Goal: Check status: Check status

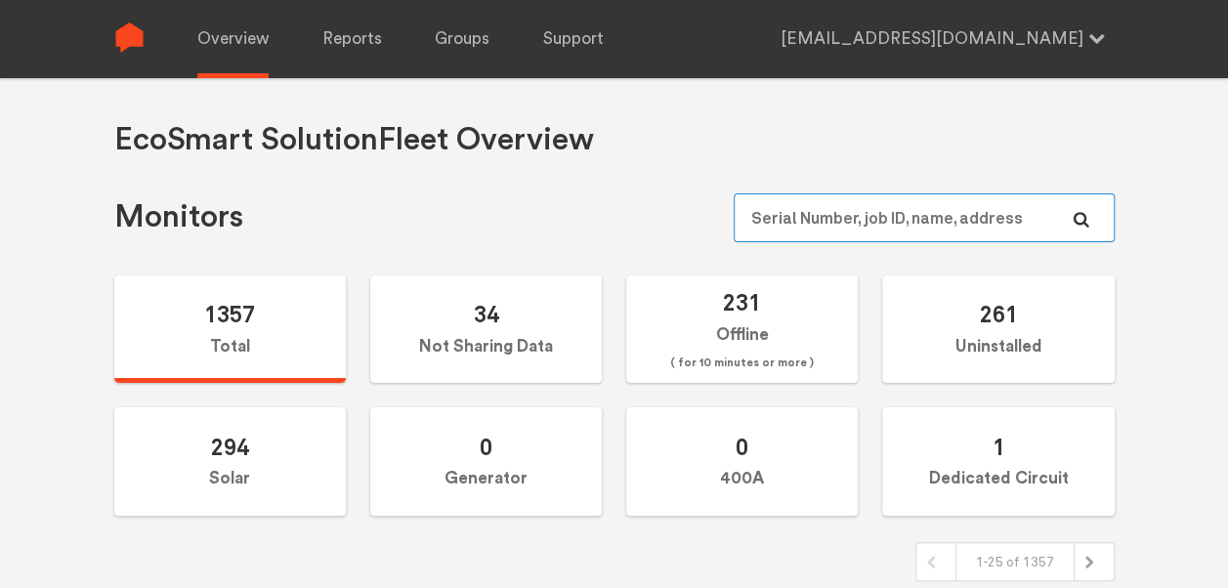
click at [862, 221] on input "text" at bounding box center [924, 217] width 380 height 49
paste input "N144020904"
type input "N144020904"
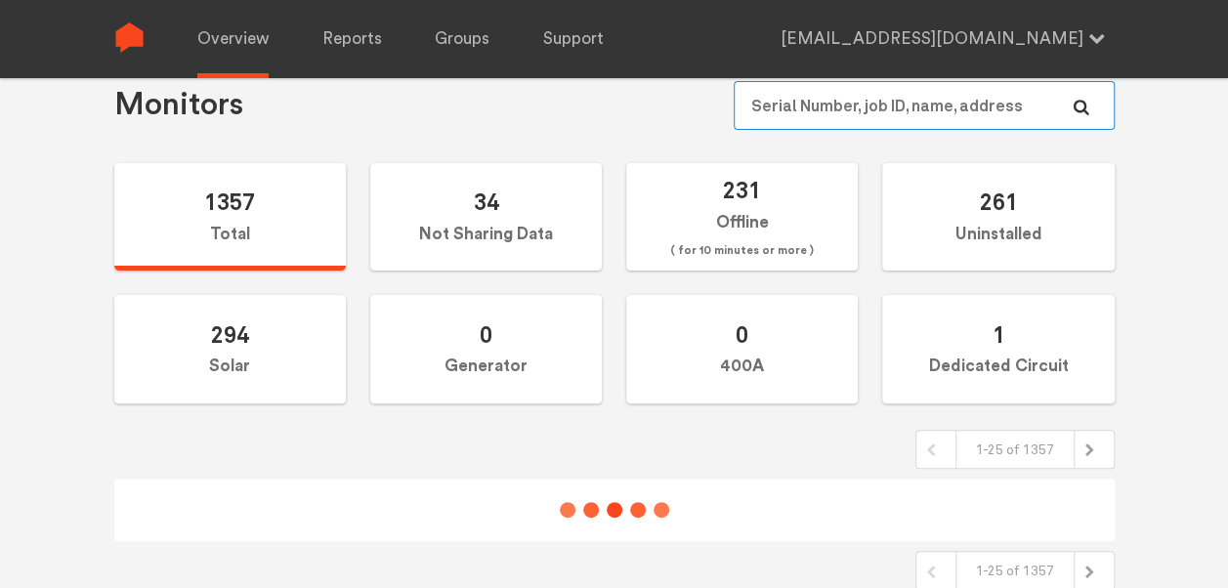
scroll to position [150, 0]
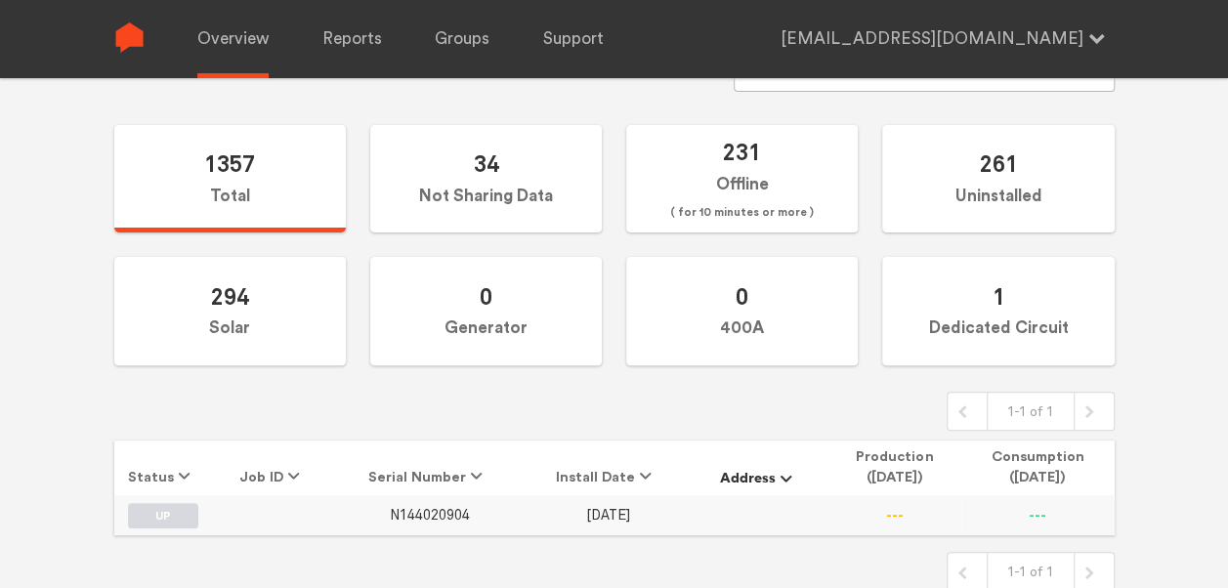
click at [431, 513] on span "N144020904" at bounding box center [430, 515] width 80 height 17
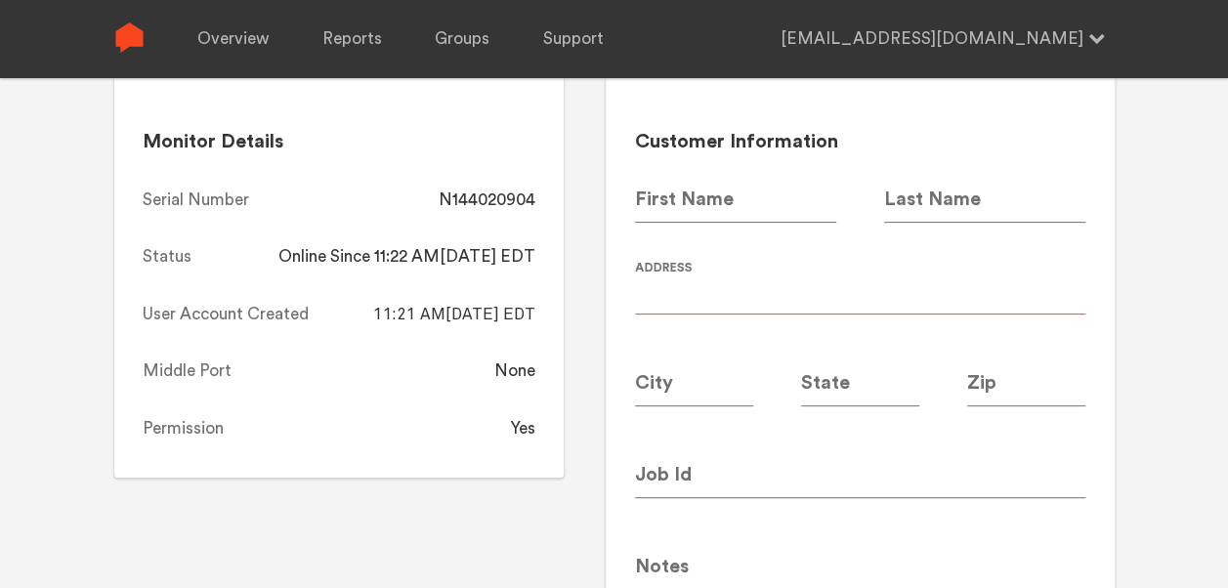
click at [794, 270] on input at bounding box center [860, 287] width 450 height 55
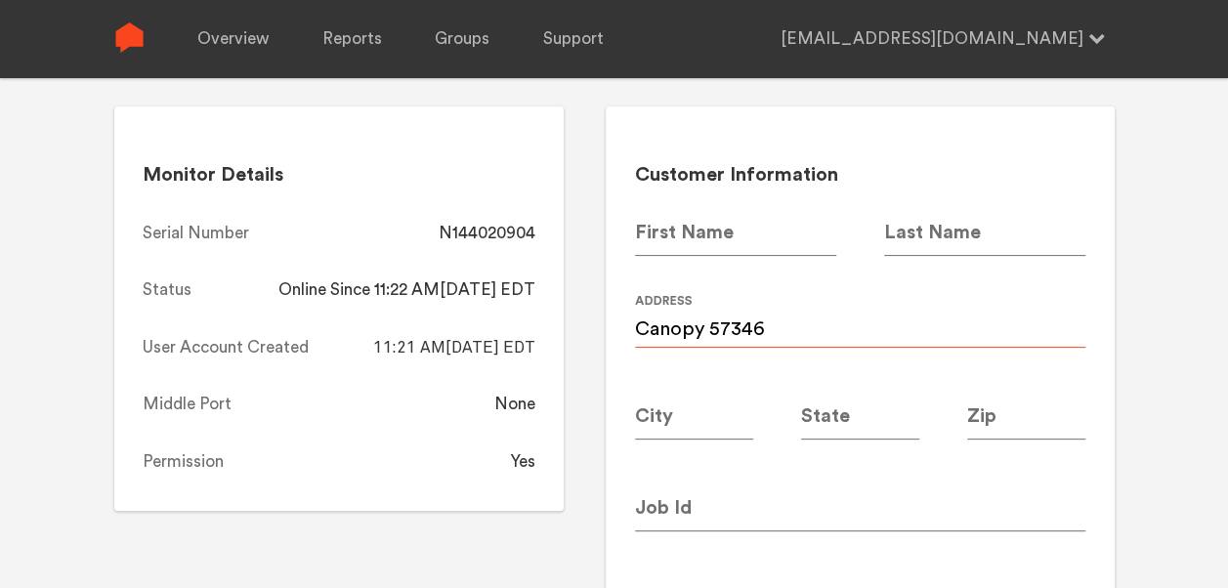
scroll to position [115, 0]
click at [732, 328] on input "Canopy 57346" at bounding box center [860, 322] width 450 height 55
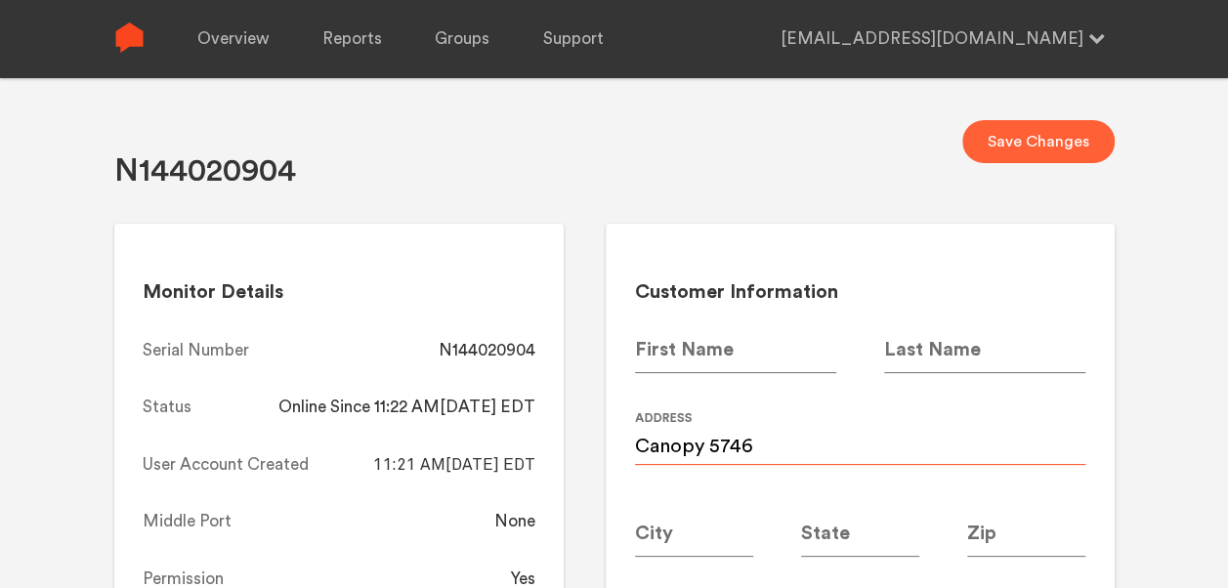
type input "Canopy 5746"
click at [1033, 150] on button "Save Changes" at bounding box center [1038, 141] width 152 height 43
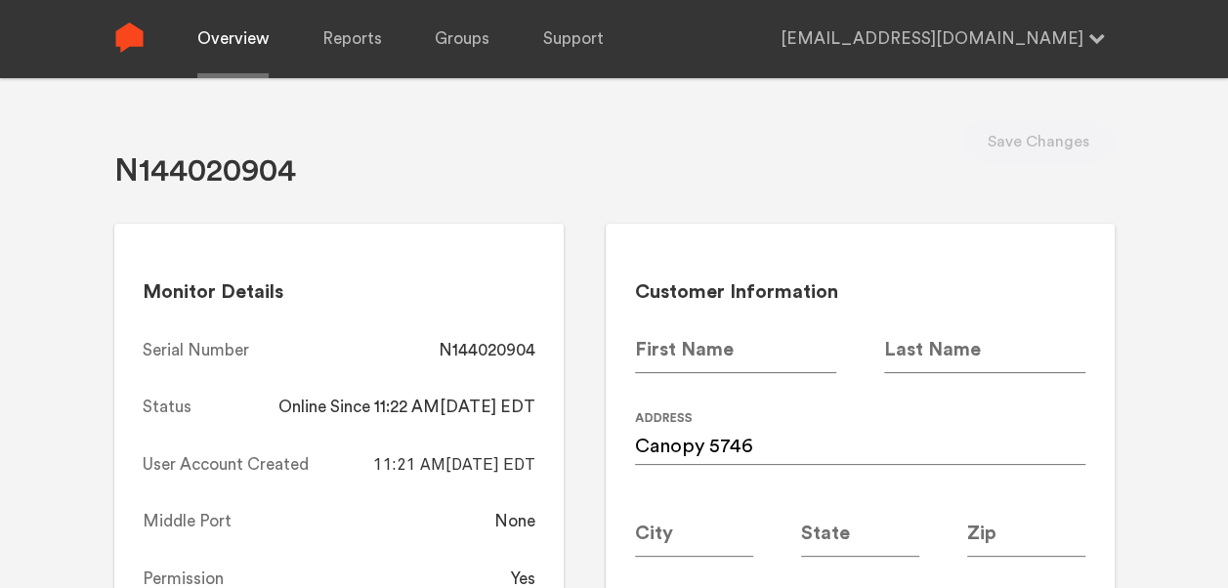
click at [220, 32] on link "Overview" at bounding box center [232, 39] width 71 height 78
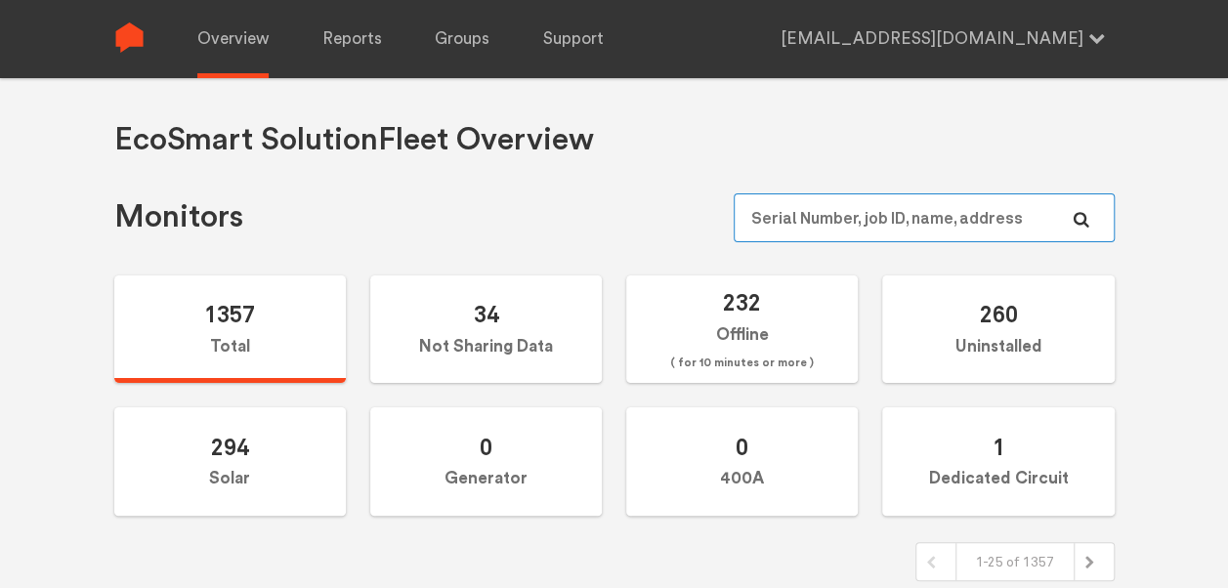
paste input "N144020826"
click at [865, 234] on input "text" at bounding box center [924, 217] width 380 height 49
type input "N144020826"
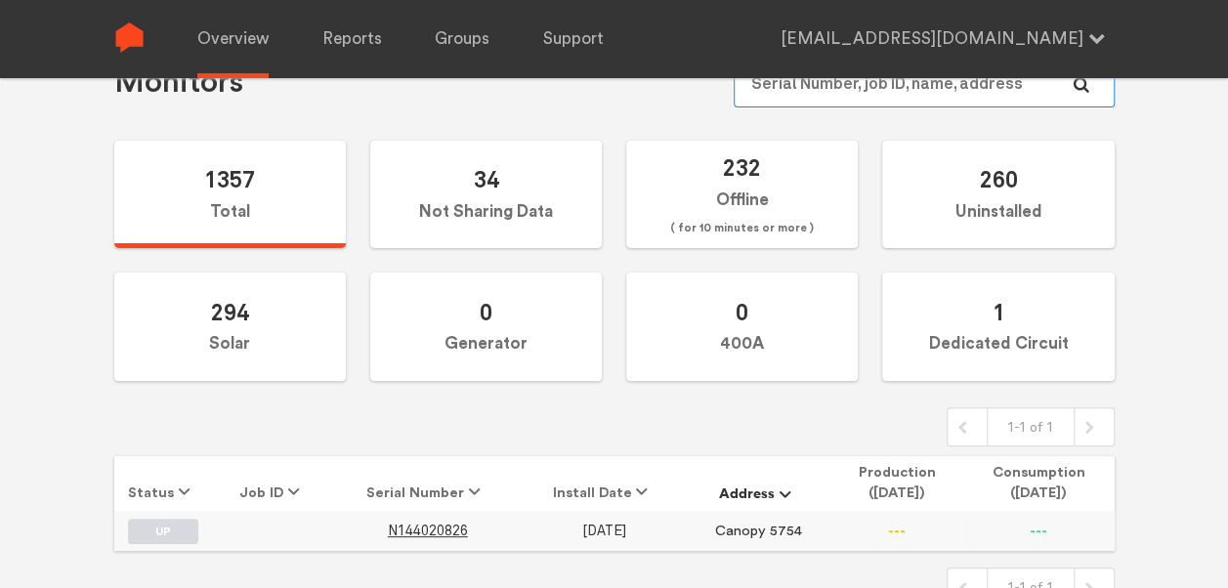
scroll to position [150, 0]
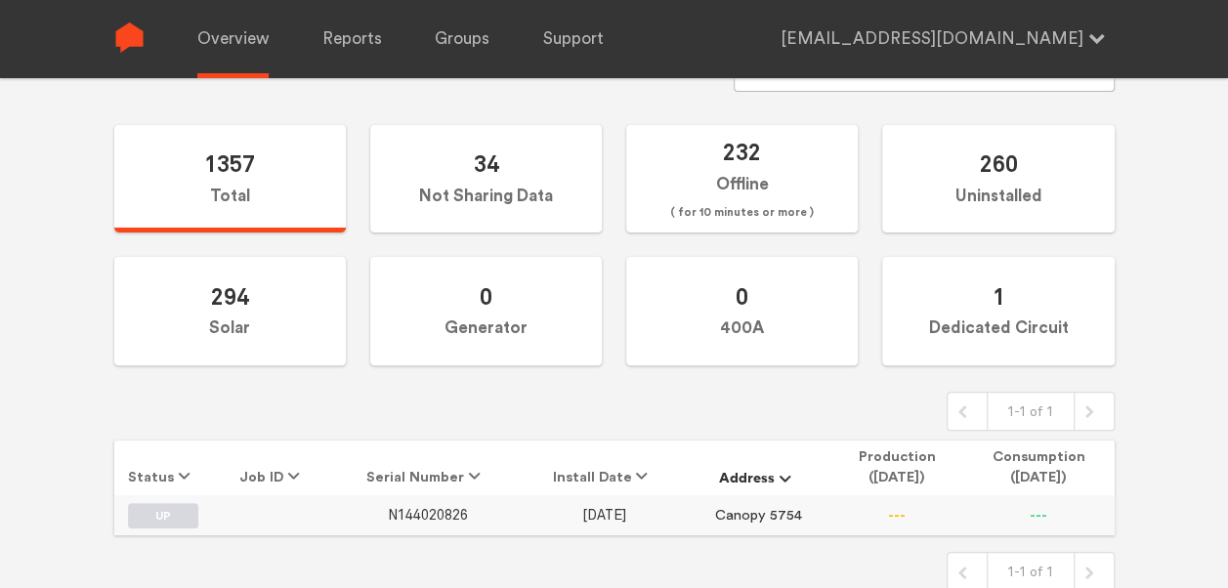
click at [434, 514] on span "N144020826" at bounding box center [428, 515] width 80 height 17
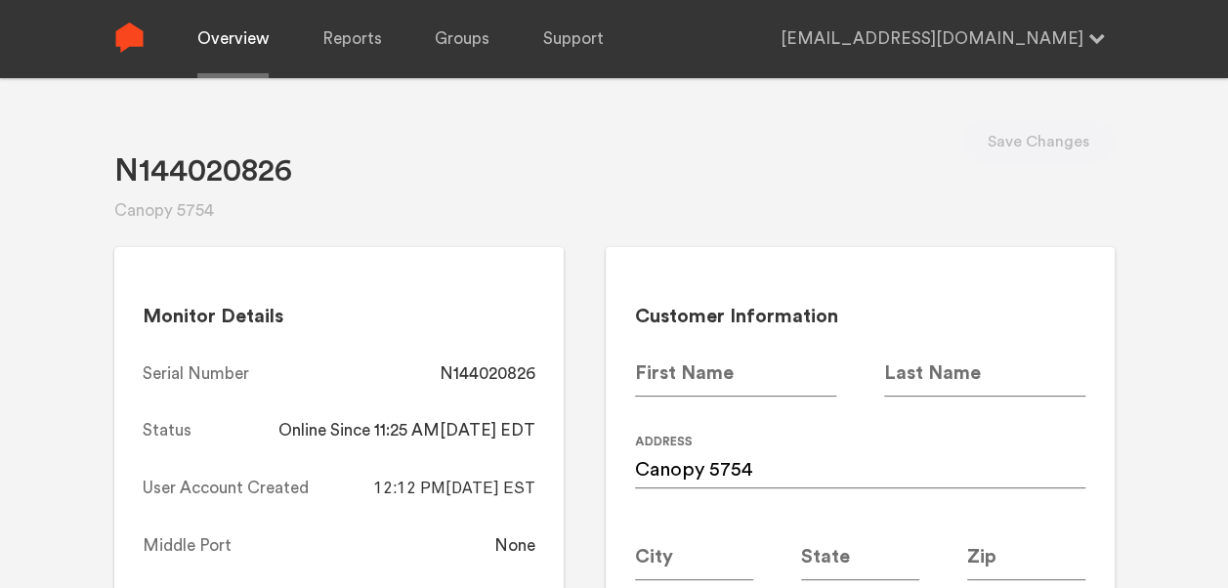
click at [256, 39] on link "Overview" at bounding box center [232, 39] width 71 height 78
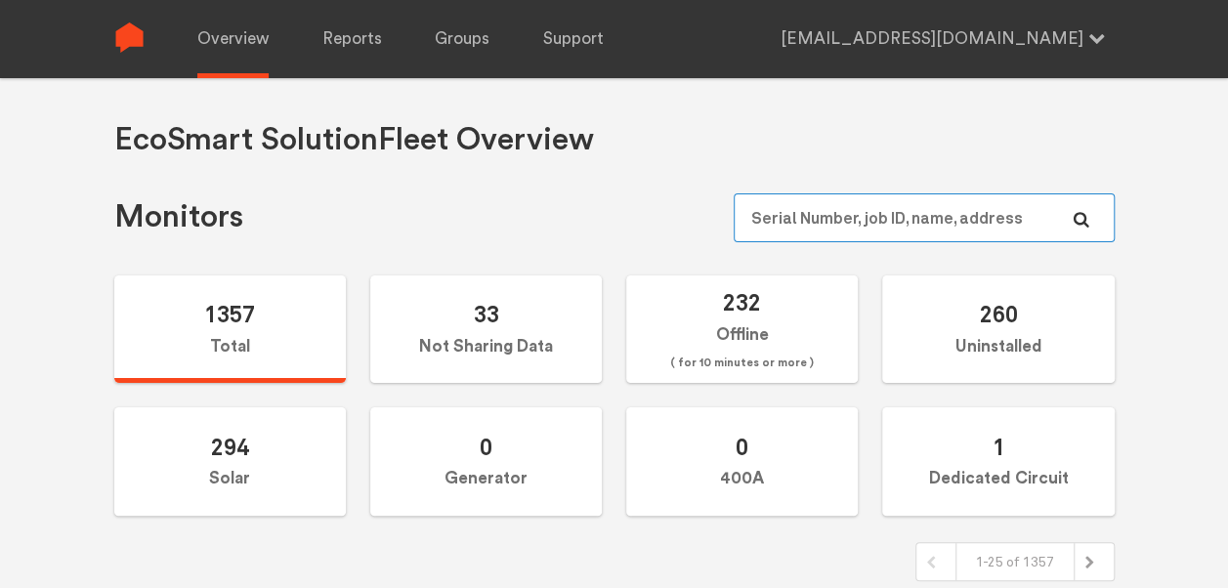
click at [830, 211] on input "text" at bounding box center [924, 217] width 380 height 49
paste input "N144020920"
type input "N144020920"
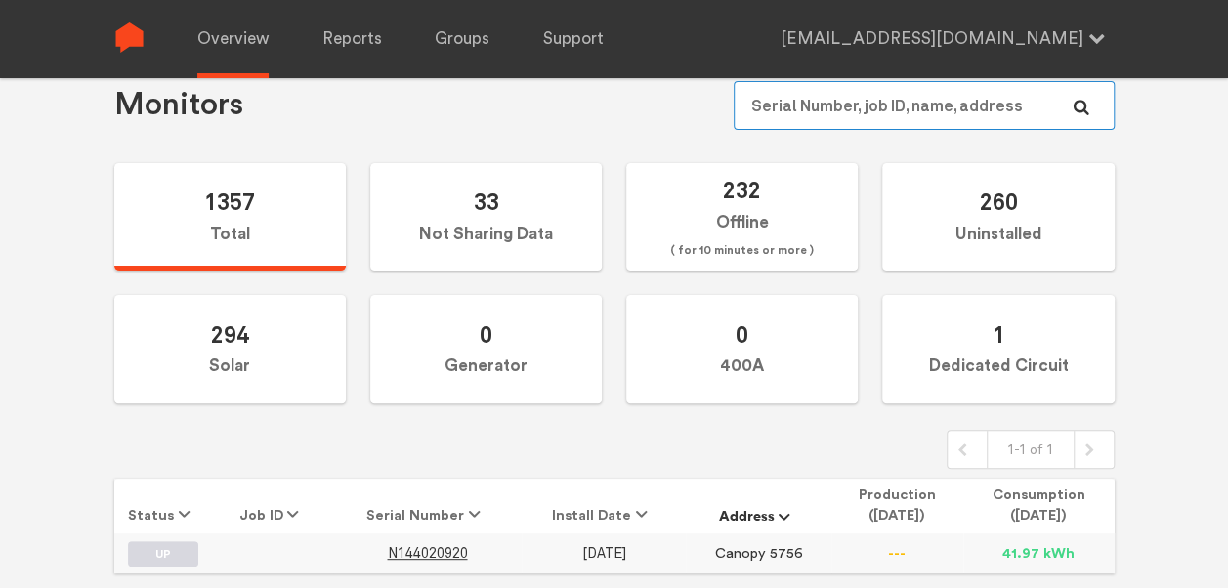
scroll to position [150, 0]
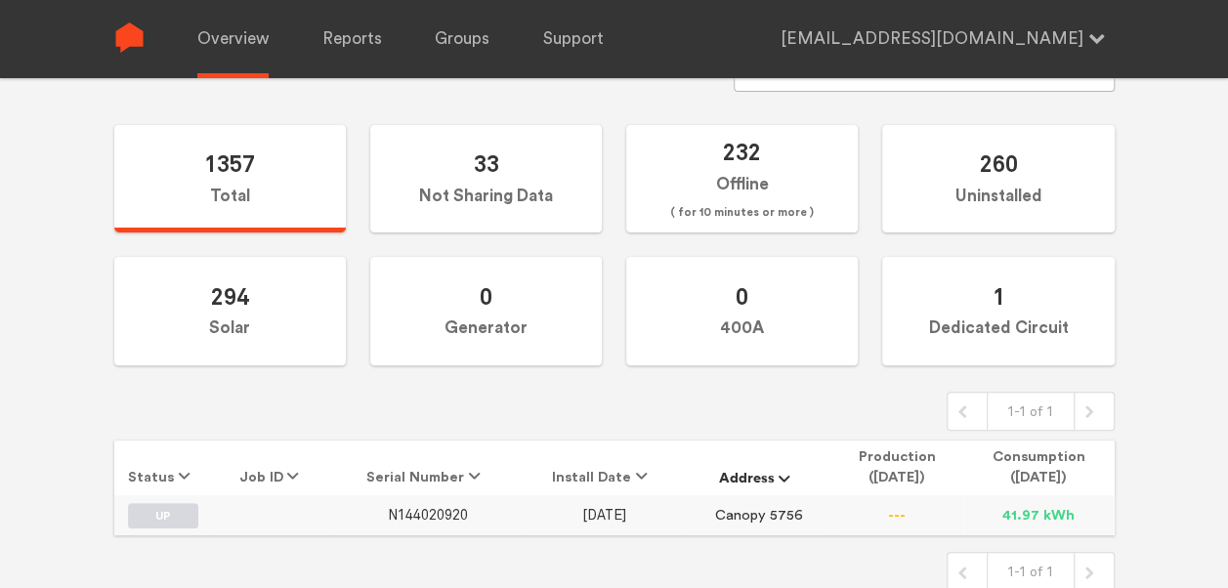
click at [416, 513] on span "N144020920" at bounding box center [427, 515] width 80 height 17
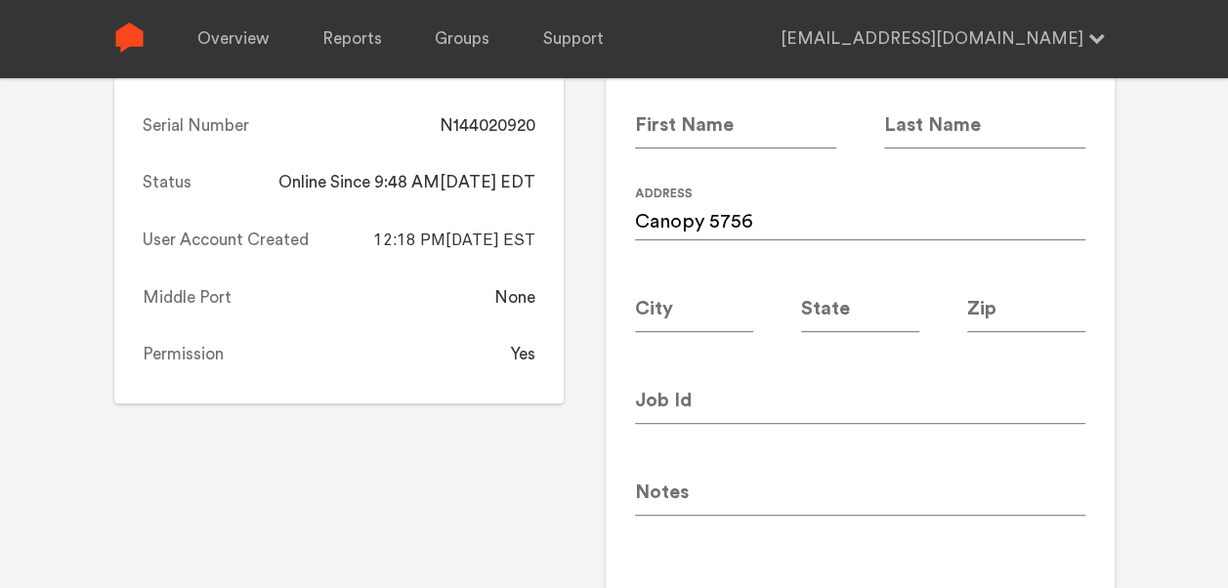
scroll to position [248, 0]
click at [241, 52] on link "Overview" at bounding box center [232, 39] width 71 height 78
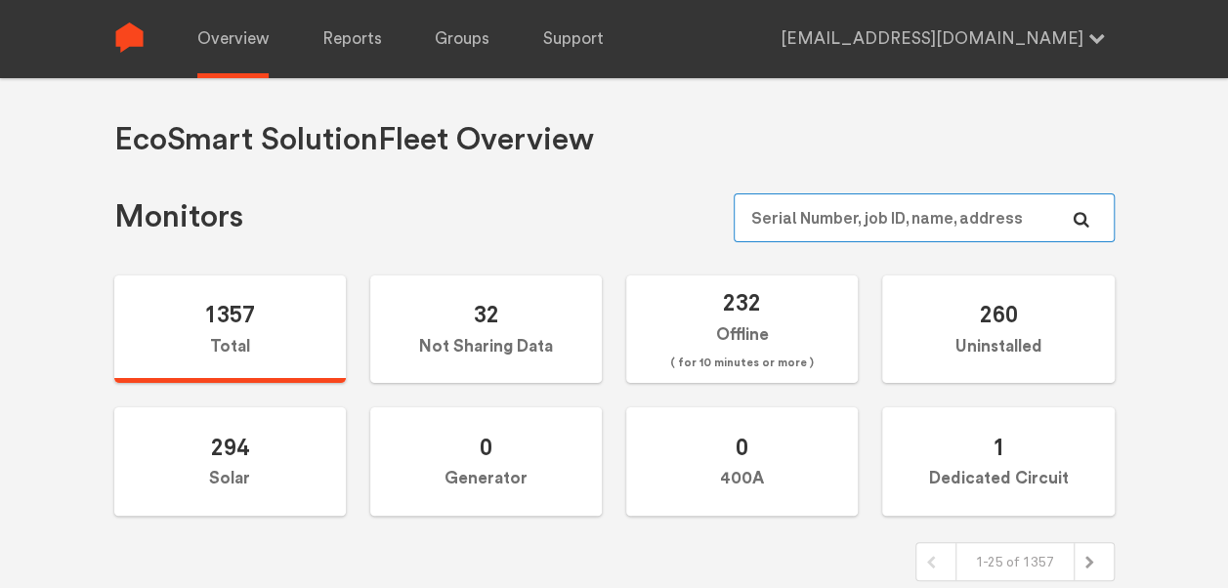
click at [904, 214] on input "text" at bounding box center [924, 217] width 380 height 49
paste input "N147020526"
type input "N147020526"
click at [944, 197] on input "text" at bounding box center [924, 217] width 380 height 49
paste input "N144020976"
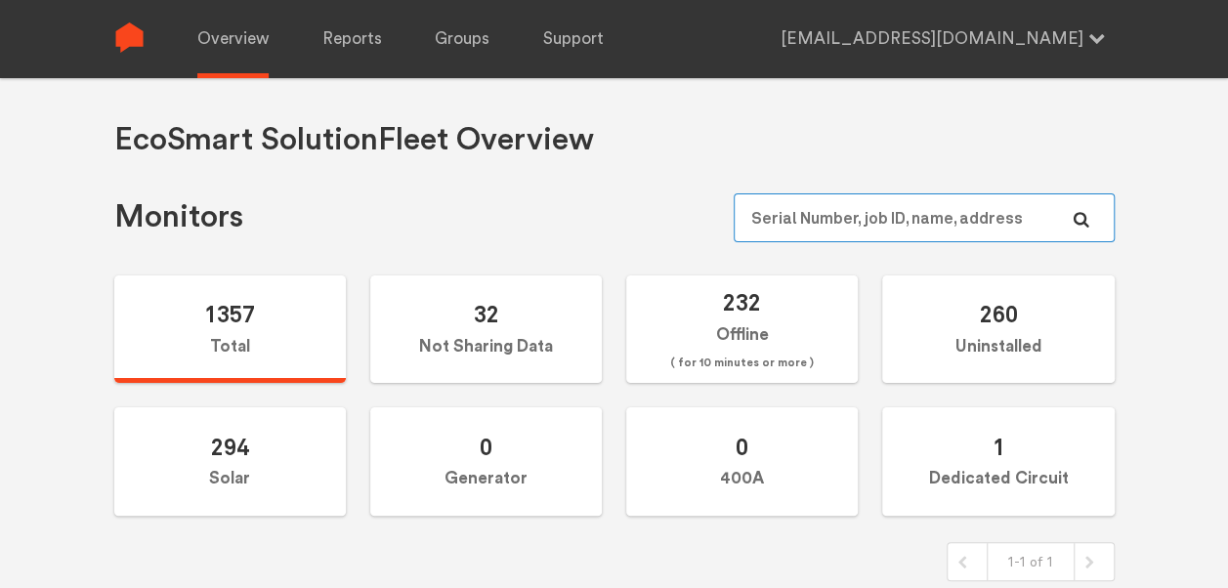
type input "N144020976"
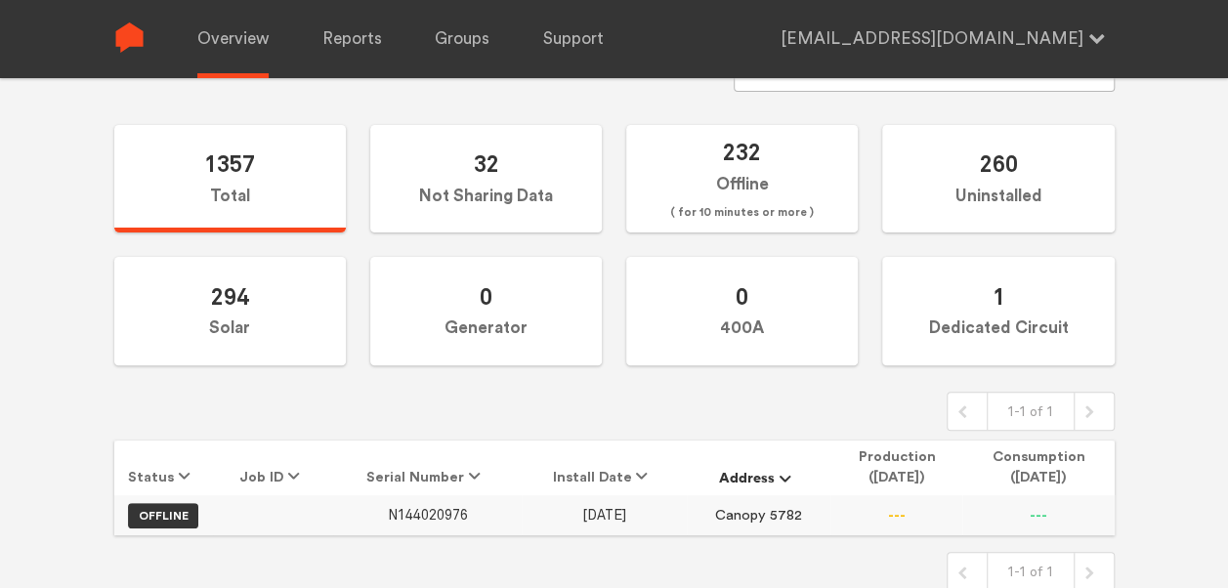
click at [451, 507] on span "N144020976" at bounding box center [428, 515] width 80 height 17
